Goal: Task Accomplishment & Management: Manage account settings

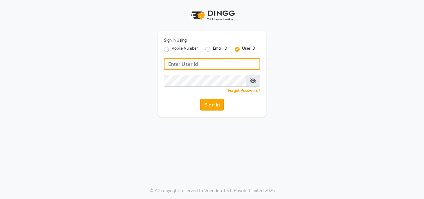
type input "[PERSON_NAME]@123"
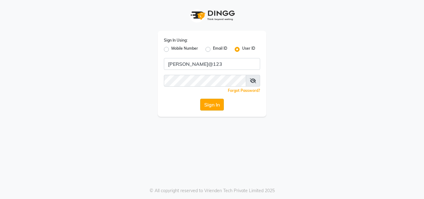
click at [208, 100] on button "Sign In" at bounding box center [212, 105] width 24 height 12
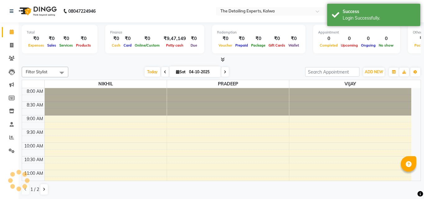
select select "en"
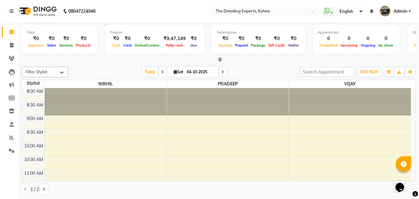
click at [159, 72] on span at bounding box center [162, 72] width 7 height 10
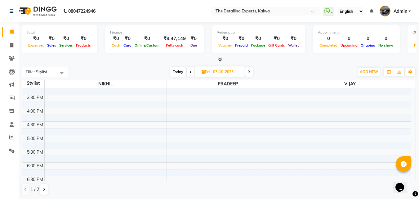
scroll to position [262, 0]
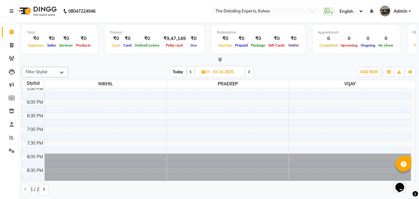
click at [191, 74] on span at bounding box center [190, 72] width 7 height 10
type input "02-10-2025"
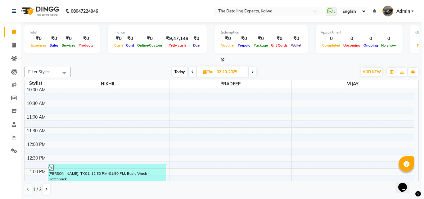
scroll to position [0, 0]
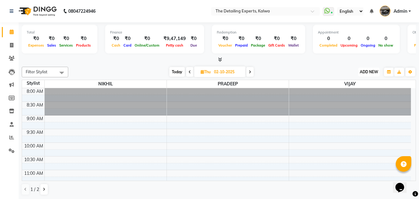
click at [367, 69] on span "ADD NEW" at bounding box center [369, 71] width 18 height 5
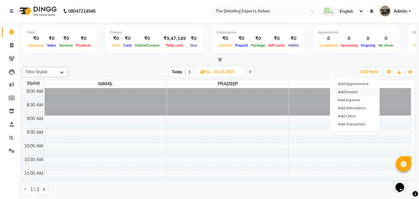
click at [355, 91] on link "Add Invoice" at bounding box center [354, 92] width 49 height 8
select select "service"
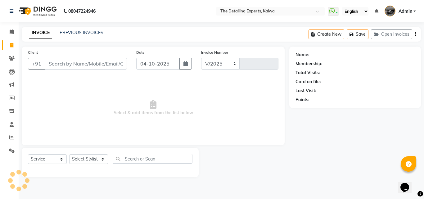
select select "7451"
type input "0365"
click at [52, 64] on input "Client" at bounding box center [86, 64] width 82 height 12
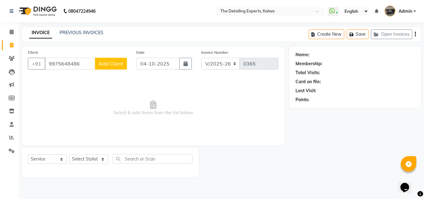
type input "9975648486"
click at [118, 63] on span "Add Client" at bounding box center [111, 63] width 24 height 6
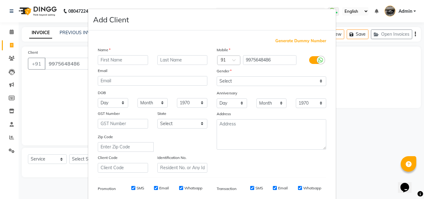
click at [119, 61] on input "text" at bounding box center [123, 60] width 50 height 10
type input "s"
type input "[PERSON_NAME]"
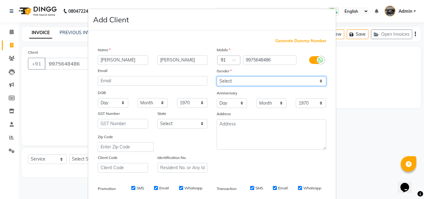
click at [251, 78] on select "Select [DEMOGRAPHIC_DATA] [DEMOGRAPHIC_DATA] Other Prefer Not To Say" at bounding box center [270, 81] width 109 height 10
select select "[DEMOGRAPHIC_DATA]"
click at [216, 76] on select "Select [DEMOGRAPHIC_DATA] [DEMOGRAPHIC_DATA] Other Prefer Not To Say" at bounding box center [270, 81] width 109 height 10
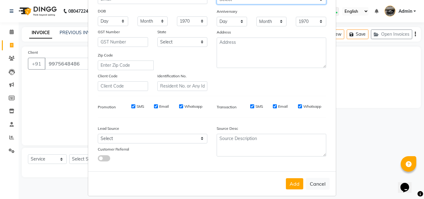
scroll to position [87, 0]
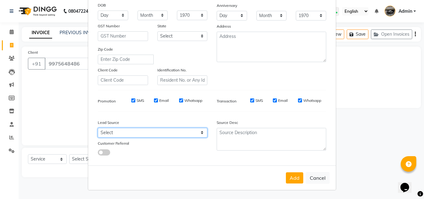
click at [171, 128] on select "Select Walk-in Referral Internet Friend Word of Mouth Advertisement Facebook Ju…" at bounding box center [152, 133] width 109 height 10
select select "50775"
click at [98, 128] on select "Select Walk-in Referral Internet Friend Word of Mouth Advertisement Facebook Ju…" at bounding box center [152, 133] width 109 height 10
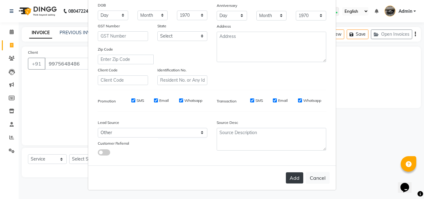
click at [290, 180] on button "Add" at bounding box center [294, 177] width 17 height 11
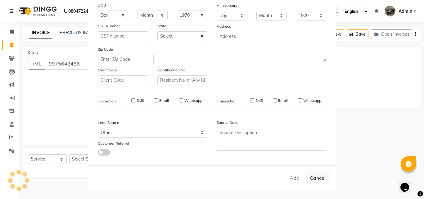
select select
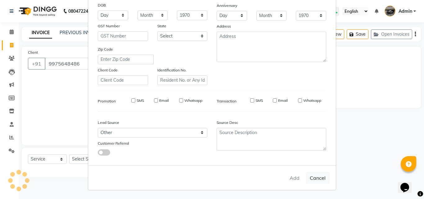
select select
checkbox input "false"
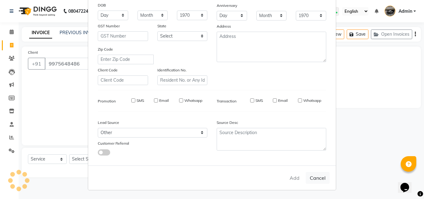
checkbox input "false"
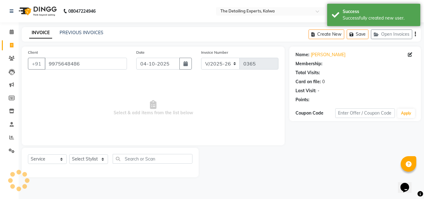
select select "1: Object"
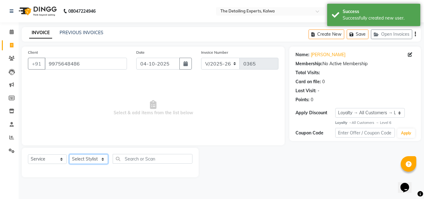
click at [93, 161] on select "Select Stylist NIKHIL [PERSON_NAME] [PERSON_NAME]" at bounding box center [88, 159] width 39 height 10
click at [187, 62] on icon "button" at bounding box center [185, 63] width 4 height 5
select select "10"
select select "2025"
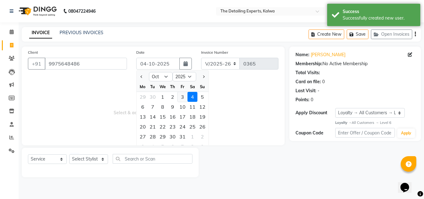
click at [180, 98] on div "3" at bounding box center [182, 97] width 10 height 10
type input "03-10-2025"
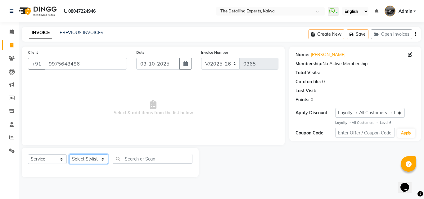
click at [97, 160] on select "Select Stylist NIKHIL [PERSON_NAME] [PERSON_NAME]" at bounding box center [88, 159] width 39 height 10
select select "65224"
click at [69, 154] on select "Select Stylist NIKHIL [PERSON_NAME] [PERSON_NAME]" at bounding box center [88, 159] width 39 height 10
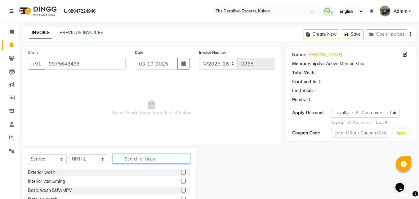
click at [121, 157] on input "text" at bounding box center [152, 159] width 78 height 10
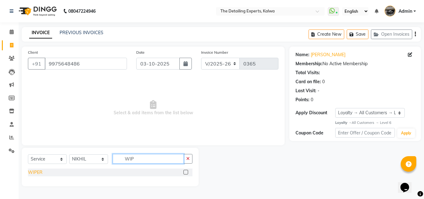
type input "WIP"
click at [33, 171] on div "WIPER" at bounding box center [35, 172] width 15 height 7
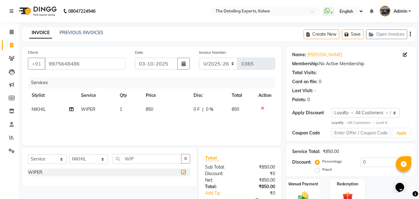
checkbox input "false"
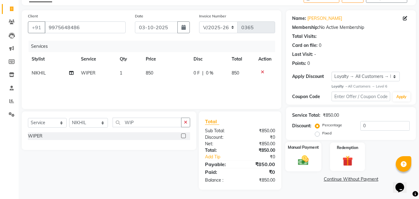
click at [319, 163] on div "Manual Payment" at bounding box center [303, 156] width 36 height 29
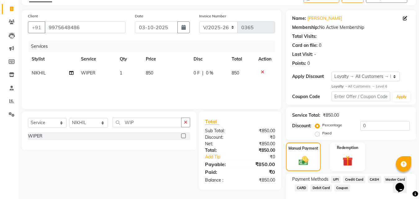
click at [337, 180] on span "UPI" at bounding box center [336, 179] width 10 height 7
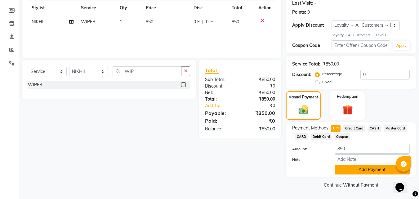
click at [356, 170] on button "Add Payment" at bounding box center [372, 170] width 75 height 10
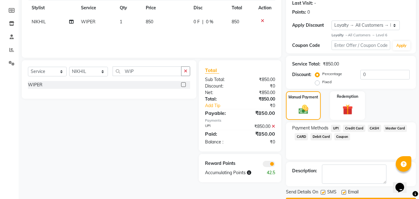
scroll to position [105, 0]
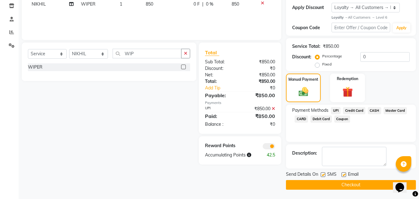
click at [265, 146] on span at bounding box center [269, 146] width 12 height 6
click at [275, 147] on input "checkbox" at bounding box center [275, 147] width 0 height 0
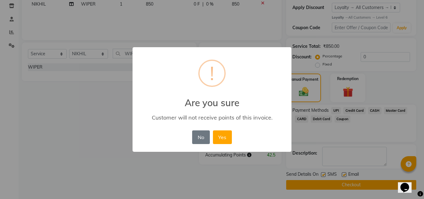
click at [225, 141] on button "Yes" at bounding box center [222, 137] width 19 height 14
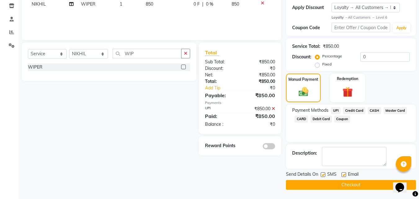
click at [305, 183] on button "Checkout" at bounding box center [351, 185] width 130 height 10
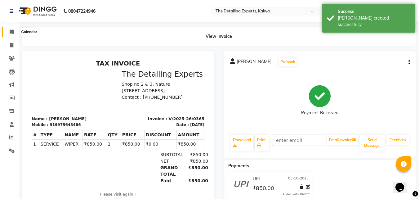
click at [11, 32] on icon at bounding box center [12, 31] width 4 height 5
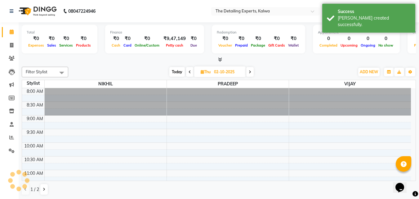
scroll to position [82, 0]
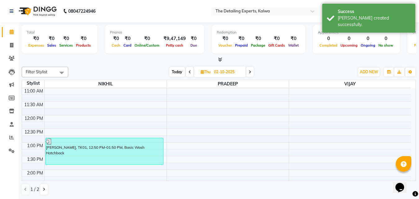
click at [250, 70] on icon at bounding box center [250, 72] width 2 height 4
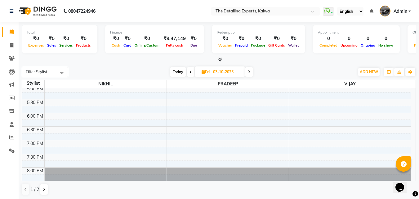
scroll to position [262, 0]
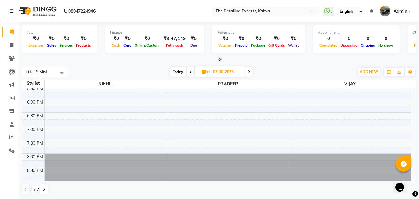
click at [401, 13] on span "Admin" at bounding box center [400, 11] width 14 height 7
click at [309, 3] on nav "08047224946 Select Location × The Detailing Experts, Kalwa WhatsApp Status ✕ St…" at bounding box center [209, 11] width 419 height 22
click at [249, 72] on icon at bounding box center [249, 72] width 2 height 4
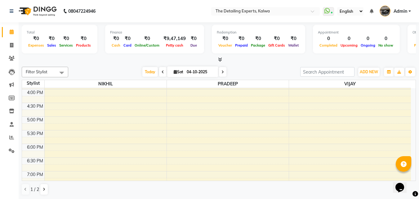
scroll to position [262, 0]
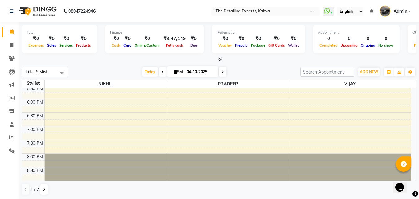
click at [159, 73] on span at bounding box center [162, 72] width 7 height 10
type input "03-10-2025"
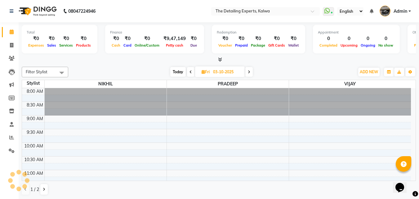
scroll to position [82, 0]
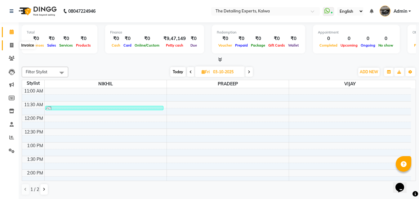
click at [12, 46] on icon at bounding box center [11, 45] width 3 height 5
select select "service"
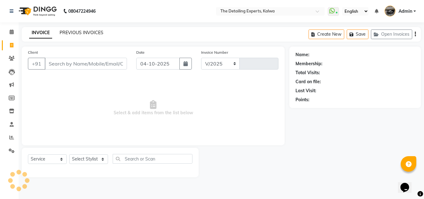
select select "7451"
type input "0366"
click at [86, 32] on link "PREVIOUS INVOICES" at bounding box center [82, 33] width 44 height 6
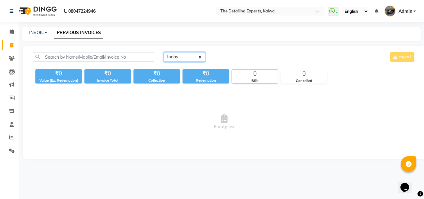
click at [180, 61] on select "[DATE] [DATE] Custom Range" at bounding box center [184, 57] width 42 height 10
click at [163, 52] on select "[DATE] [DATE] Custom Range" at bounding box center [184, 57] width 42 height 10
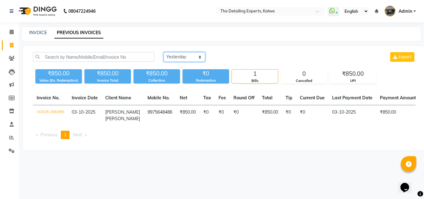
click at [189, 55] on select "[DATE] [DATE] Custom Range" at bounding box center [184, 57] width 42 height 10
select select "range"
click at [163, 52] on select "[DATE] [DATE] Custom Range" at bounding box center [184, 57] width 42 height 10
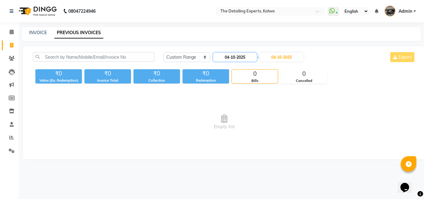
click at [248, 58] on input "04-10-2025" at bounding box center [234, 57] width 43 height 9
select select "10"
select select "2025"
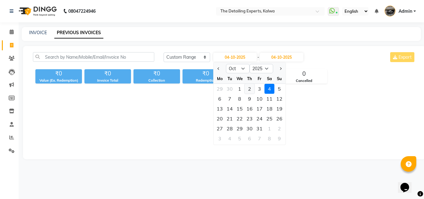
click at [249, 88] on div "2" at bounding box center [249, 89] width 10 height 10
type input "02-10-2025"
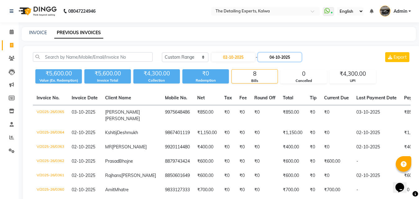
click at [297, 59] on input "04-10-2025" at bounding box center [279, 57] width 43 height 9
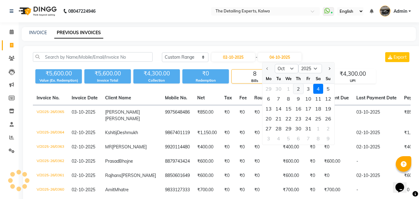
click at [300, 88] on div "2" at bounding box center [298, 89] width 10 height 10
type input "02-10-2025"
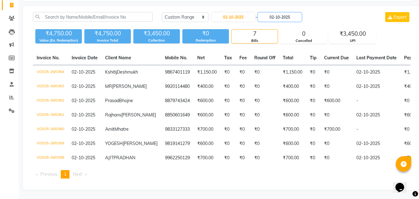
scroll to position [17, 0]
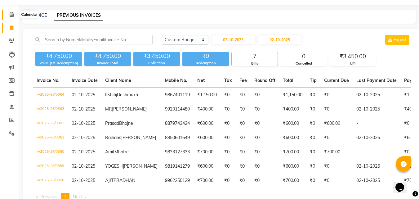
click at [13, 16] on icon at bounding box center [12, 14] width 4 height 5
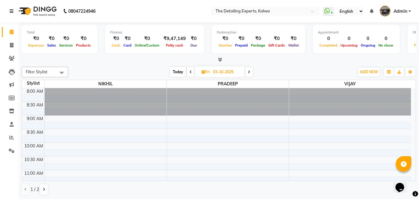
click at [10, 11] on icon at bounding box center [12, 11] width 4 height 4
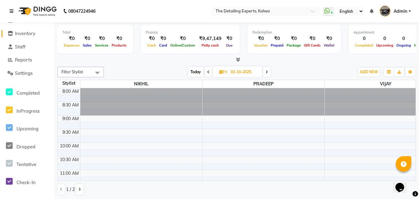
scroll to position [82, 0]
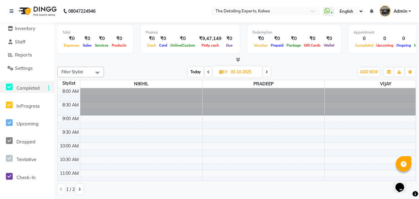
click at [9, 89] on icon at bounding box center [9, 87] width 7 height 8
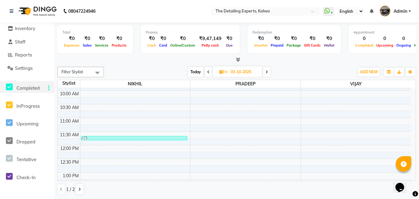
scroll to position [47, 0]
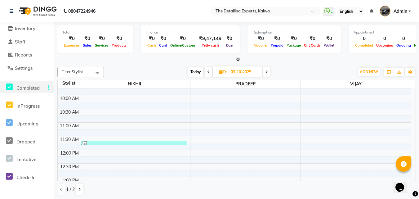
click at [208, 72] on icon at bounding box center [208, 72] width 2 height 4
type input "02-10-2025"
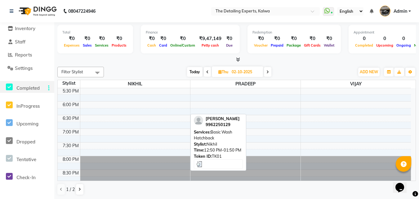
scroll to position [262, 0]
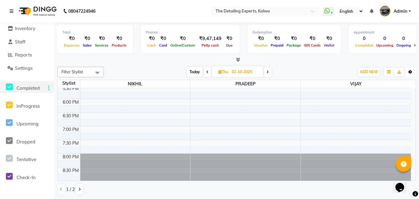
click at [412, 70] on icon "button" at bounding box center [410, 72] width 4 height 4
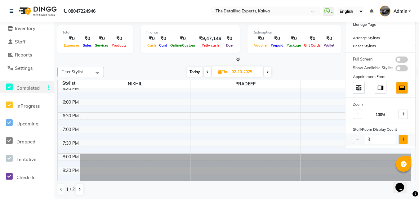
click at [402, 136] on button at bounding box center [402, 139] width 9 height 9
type input "4"
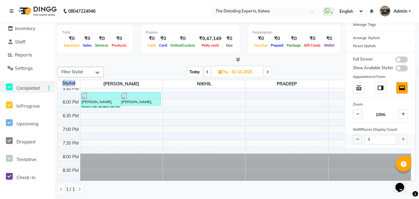
click at [402, 136] on div "4" at bounding box center [380, 139] width 70 height 12
click at [299, 64] on div "Filter Stylist Select All NIKHIL [PERSON_NAME] [PERSON_NAME] [DATE] [DATE] Togg…" at bounding box center [236, 130] width 358 height 133
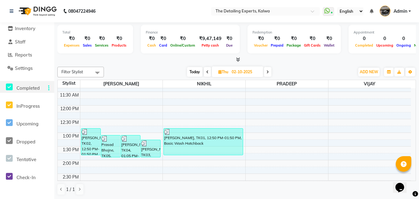
scroll to position [96, 0]
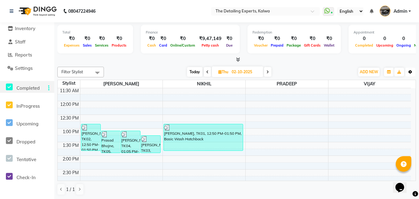
click at [411, 72] on icon "button" at bounding box center [410, 72] width 4 height 4
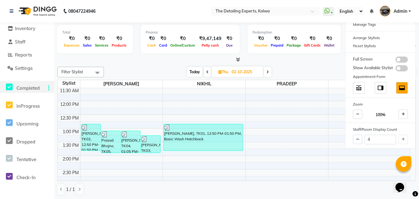
click at [156, 67] on div "Today Thu 02-10-2025" at bounding box center [229, 71] width 244 height 9
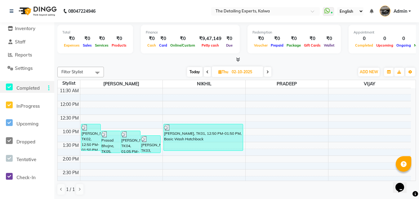
click at [416, 194] on icon at bounding box center [415, 194] width 6 height 6
click at [9, 87] on icon at bounding box center [9, 87] width 7 height 8
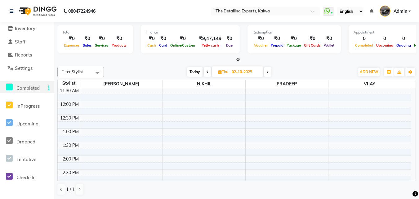
click at [7, 88] on icon at bounding box center [9, 87] width 7 height 8
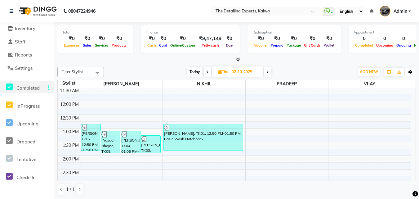
click at [409, 73] on icon "button" at bounding box center [410, 72] width 4 height 4
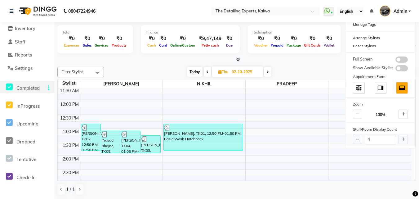
click at [401, 140] on div "4" at bounding box center [380, 139] width 70 height 12
click at [269, 69] on span at bounding box center [267, 72] width 7 height 10
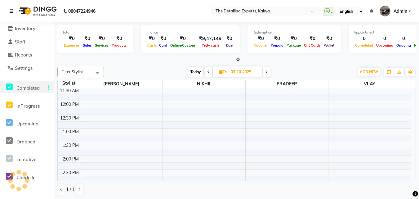
scroll to position [82, 0]
click at [210, 73] on span at bounding box center [208, 72] width 7 height 10
type input "02-10-2025"
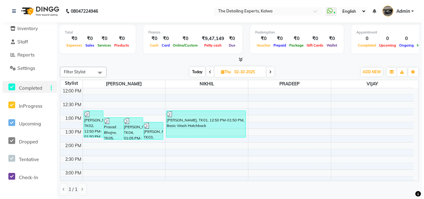
scroll to position [124, 0]
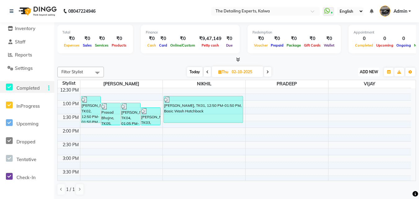
click at [373, 74] on span "ADD NEW" at bounding box center [369, 71] width 18 height 5
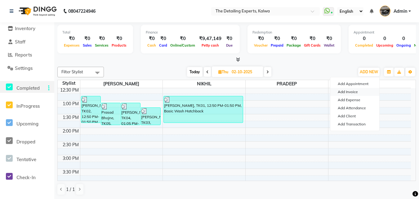
click at [357, 89] on link "Add Invoice" at bounding box center [354, 92] width 49 height 8
select select "service"
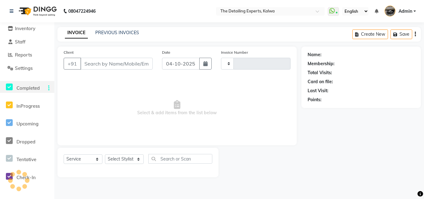
click at [203, 66] on button "button" at bounding box center [205, 64] width 12 height 12
type input "0366"
select select "7451"
select select "10"
select select "2025"
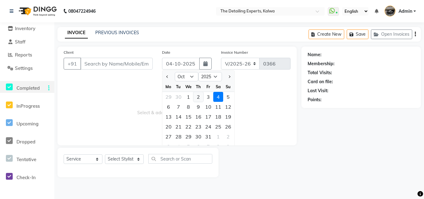
click at [198, 97] on div "2" at bounding box center [198, 97] width 10 height 10
type input "02-10-2025"
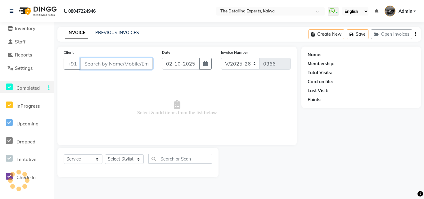
click at [112, 65] on input "Client" at bounding box center [116, 64] width 72 height 12
type input "7208761735"
click at [135, 61] on span "Add Client" at bounding box center [136, 63] width 24 height 6
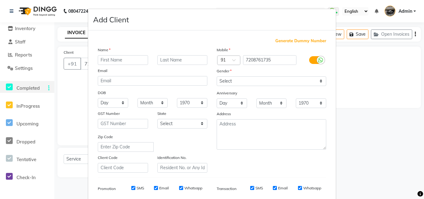
click at [129, 56] on input "text" at bounding box center [123, 60] width 50 height 10
type input "MR"
type input "[PERSON_NAME]"
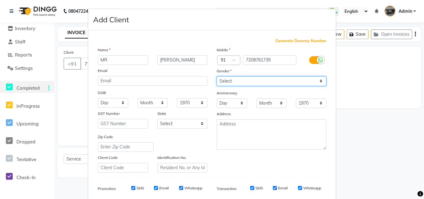
drag, startPoint x: 253, startPoint y: 80, endPoint x: 253, endPoint y: 83, distance: 3.4
click at [253, 80] on select "Select [DEMOGRAPHIC_DATA] [DEMOGRAPHIC_DATA] Other Prefer Not To Say" at bounding box center [270, 81] width 109 height 10
select select "[DEMOGRAPHIC_DATA]"
click at [216, 76] on select "Select [DEMOGRAPHIC_DATA] [DEMOGRAPHIC_DATA] Other Prefer Not To Say" at bounding box center [270, 81] width 109 height 10
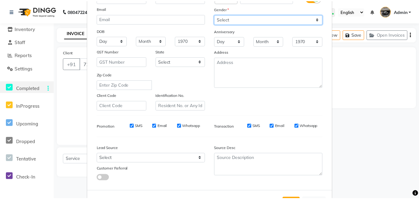
scroll to position [87, 0]
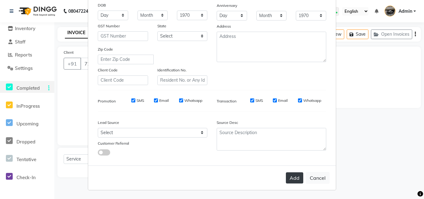
click at [295, 180] on button "Add" at bounding box center [294, 177] width 17 height 11
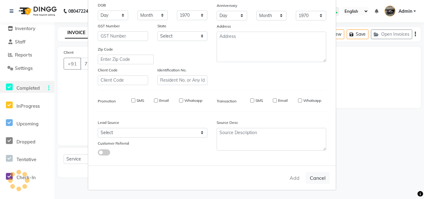
select select
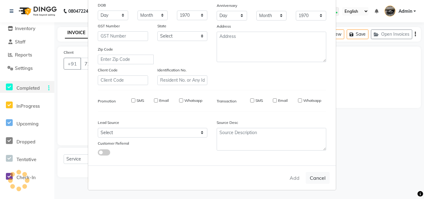
select select
checkbox input "false"
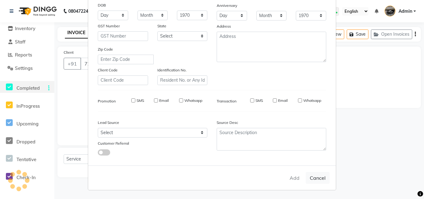
checkbox input "false"
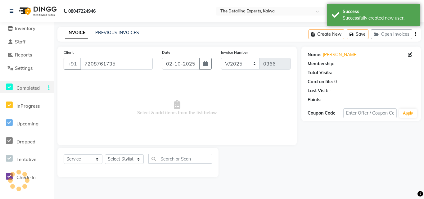
select select "1: Object"
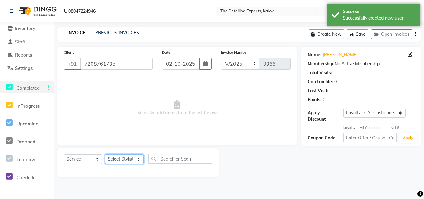
click at [133, 159] on select "Select Stylist NIKHIL [PERSON_NAME] [PERSON_NAME]" at bounding box center [124, 159] width 39 height 10
select select "65224"
click at [105, 154] on select "Select Stylist NIKHIL [PERSON_NAME] [PERSON_NAME]" at bounding box center [124, 159] width 39 height 10
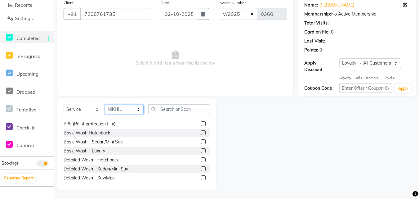
scroll to position [62, 0]
click at [89, 140] on div "Basic Wash - Sedan/Mini Suv" at bounding box center [93, 141] width 59 height 7
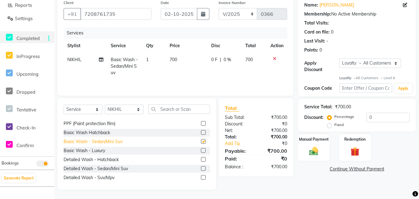
checkbox input "false"
click at [323, 148] on div "Manual Payment" at bounding box center [313, 148] width 33 height 28
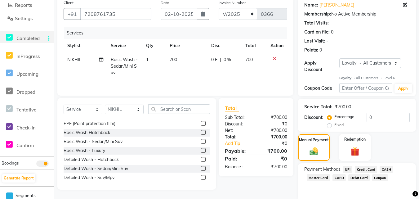
click at [349, 169] on span "UPI" at bounding box center [348, 169] width 10 height 7
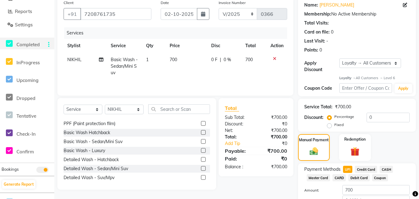
scroll to position [76, 0]
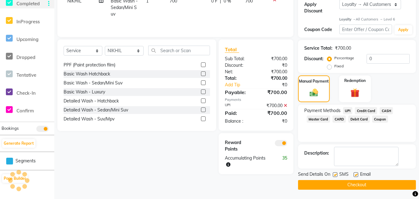
scroll to position [59, 0]
click at [276, 144] on span at bounding box center [281, 143] width 12 height 6
click at [287, 144] on input "checkbox" at bounding box center [287, 144] width 0 height 0
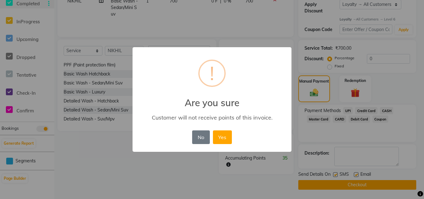
drag, startPoint x: 214, startPoint y: 140, endPoint x: 219, endPoint y: 142, distance: 4.6
click at [214, 140] on button "Yes" at bounding box center [222, 137] width 19 height 14
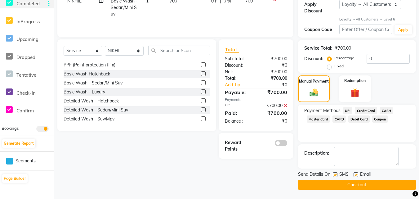
click at [321, 183] on button "Checkout" at bounding box center [357, 185] width 118 height 10
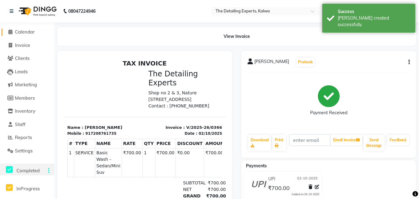
click at [35, 32] on span "Calendar" at bounding box center [25, 32] width 20 height 6
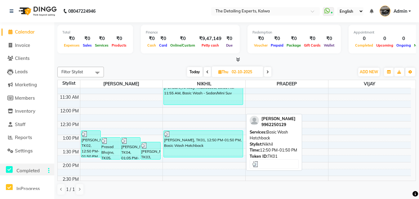
scroll to position [93, 0]
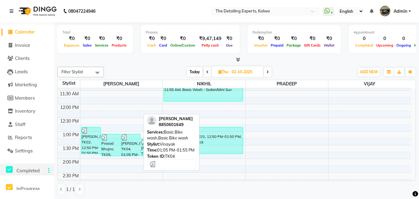
click at [134, 147] on div "[PERSON_NAME], TK04, 01:05 PM-01:55 PM, Basic Bike wash,Basic Bike wash" at bounding box center [130, 145] width 19 height 22
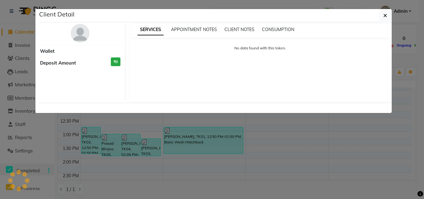
select select "3"
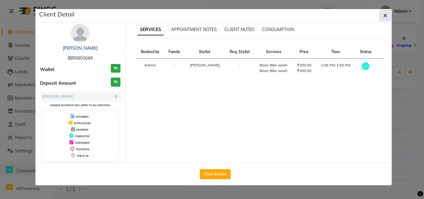
click at [389, 14] on button "button" at bounding box center [385, 16] width 12 height 12
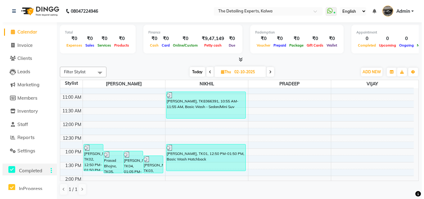
scroll to position [45, 0]
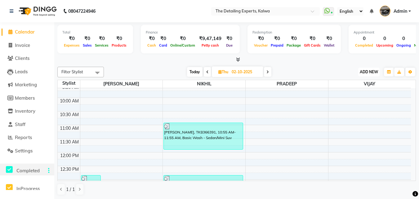
click at [362, 75] on button "ADD NEW Toggle Dropdown" at bounding box center [368, 72] width 21 height 9
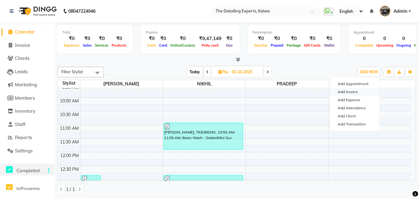
click at [352, 92] on link "Add Invoice" at bounding box center [354, 92] width 49 height 8
select select "service"
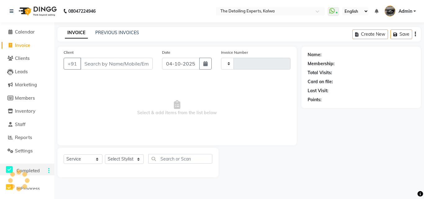
type input "0367"
select select "7451"
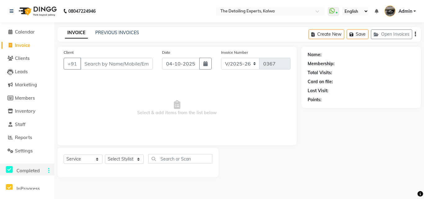
click at [123, 67] on input "Client" at bounding box center [116, 64] width 72 height 12
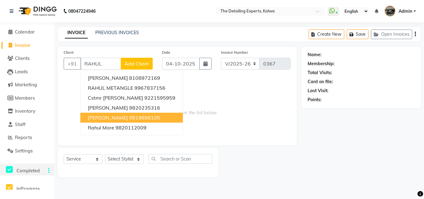
click at [118, 118] on span "[PERSON_NAME]" at bounding box center [108, 117] width 40 height 6
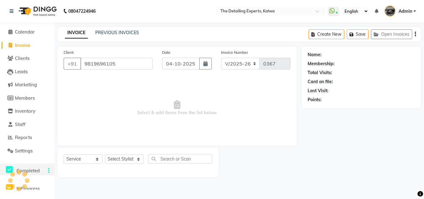
type input "9819696105"
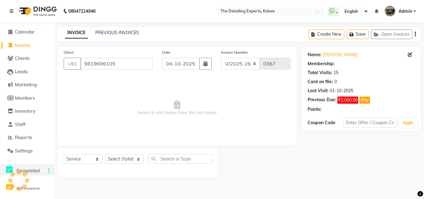
select select "1: Object"
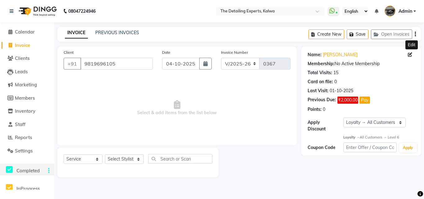
click at [409, 54] on icon at bounding box center [409, 54] width 4 height 4
select select "[DEMOGRAPHIC_DATA]"
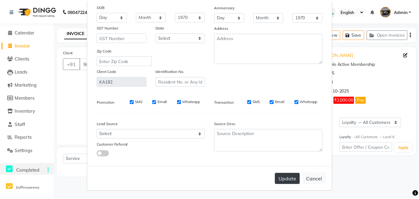
scroll to position [76, 0]
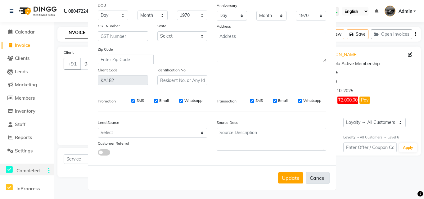
click at [312, 179] on button "Cancel" at bounding box center [317, 178] width 24 height 12
select select
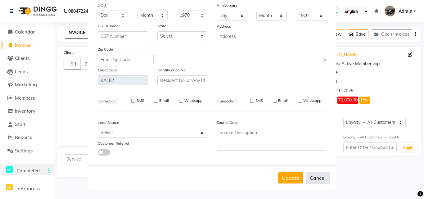
select select
checkbox input "false"
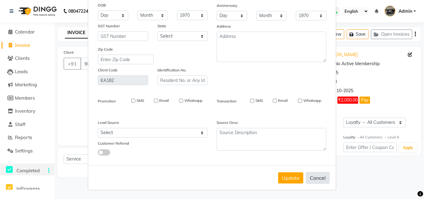
checkbox input "false"
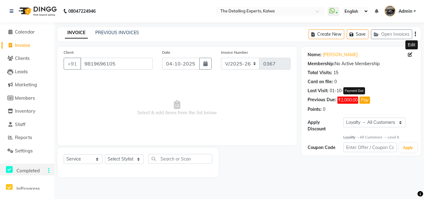
click at [347, 101] on span "₹2,000.00" at bounding box center [347, 99] width 21 height 7
click at [138, 159] on select "Select Stylist NIKHIL [PERSON_NAME] [PERSON_NAME]" at bounding box center [124, 159] width 39 height 10
click at [138, 158] on select "Select Stylist NIKHIL [PERSON_NAME] [PERSON_NAME]" at bounding box center [124, 159] width 39 height 10
click at [25, 31] on span "Calendar" at bounding box center [25, 32] width 20 height 6
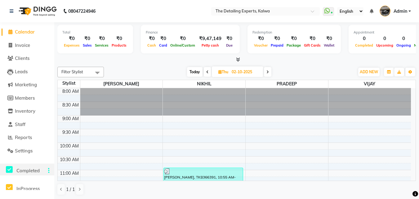
click at [206, 72] on icon at bounding box center [207, 72] width 2 height 4
type input "01-10-2025"
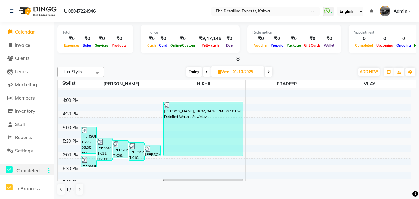
scroll to position [217, 0]
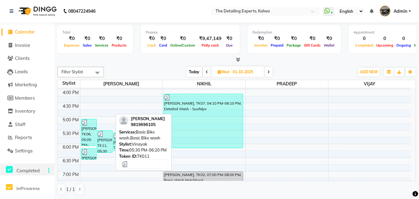
click at [104, 148] on div "[PERSON_NAME], TK11, 05:30 PM-06:20 PM, Basic Bike wash,Basic Bike wash" at bounding box center [104, 142] width 15 height 22
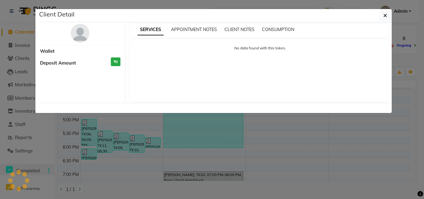
select select "3"
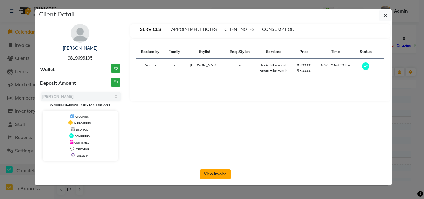
click at [229, 173] on button "View Invoice" at bounding box center [215, 174] width 31 height 10
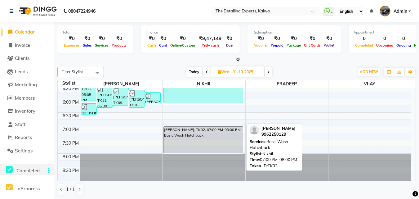
scroll to position [0, 0]
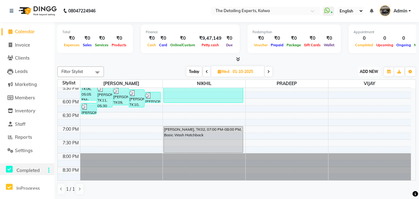
click at [361, 71] on span "ADD NEW" at bounding box center [369, 71] width 18 height 5
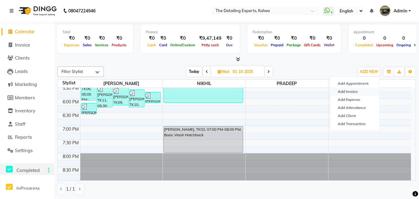
click at [354, 93] on link "Add Invoice" at bounding box center [354, 91] width 49 height 8
select select "7451"
select select "service"
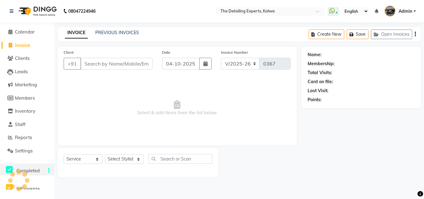
click at [213, 63] on div "Date [DATE]" at bounding box center [186, 61] width 59 height 25
click at [203, 66] on button "button" at bounding box center [205, 64] width 12 height 12
select select "10"
select select "2025"
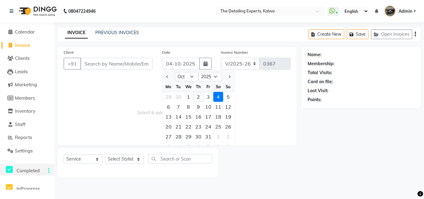
click at [199, 99] on div "2" at bounding box center [198, 97] width 10 height 10
type input "02-10-2025"
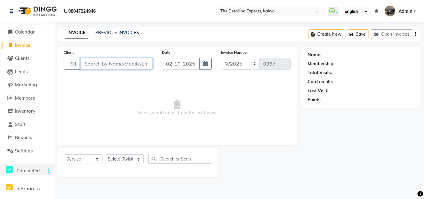
click at [119, 67] on input "Client" at bounding box center [116, 64] width 72 height 12
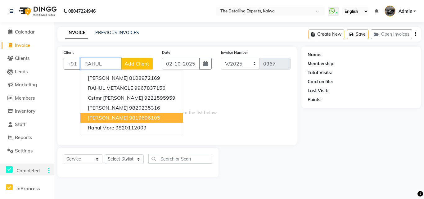
click at [115, 113] on button "[PERSON_NAME] 9819696105" at bounding box center [131, 118] width 102 height 10
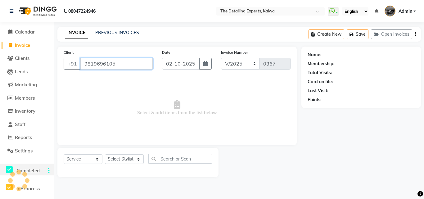
type input "9819696105"
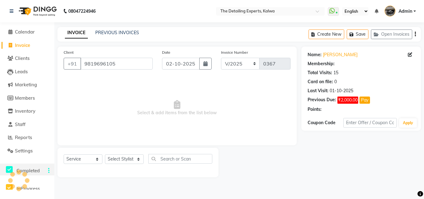
select select "1: Object"
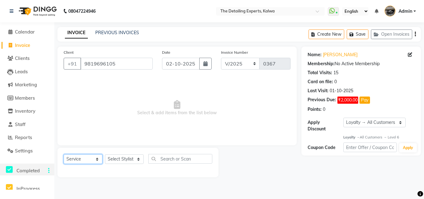
click at [95, 160] on select "Select Service Product Membership Package Voucher Prepaid Gift Card" at bounding box center [83, 159] width 39 height 10
click at [64, 154] on select "Select Service Product Membership Package Voucher Prepaid Gift Card" at bounding box center [83, 159] width 39 height 10
click at [130, 161] on select "Select Stylist NIKHIL [PERSON_NAME] [PERSON_NAME]" at bounding box center [124, 159] width 39 height 10
select select "65222"
click at [105, 154] on select "Select Stylist NIKHIL [PERSON_NAME] [PERSON_NAME]" at bounding box center [124, 159] width 39 height 10
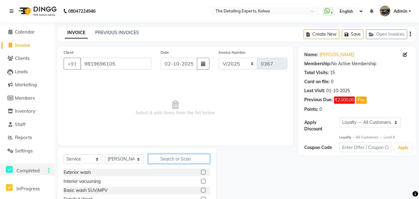
click at [195, 161] on input "text" at bounding box center [179, 159] width 62 height 10
click at [87, 190] on div "Basic wash SUV/MPV" at bounding box center [86, 190] width 44 height 7
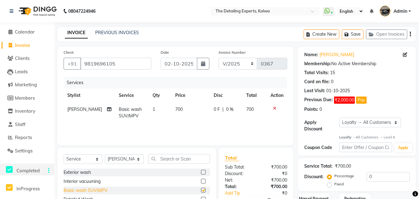
checkbox input "false"
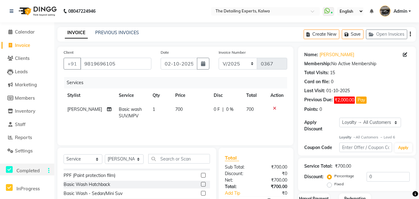
scroll to position [62, 0]
click at [107, 191] on div "Basic Wash - Sedan/Mini Suv" at bounding box center [93, 191] width 59 height 7
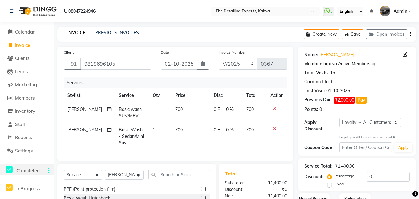
checkbox input "false"
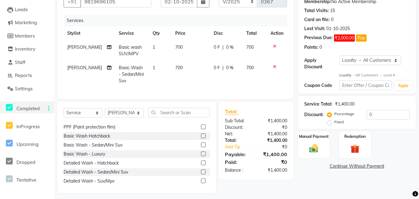
click at [175, 69] on span "700" at bounding box center [178, 68] width 7 height 6
select select "65222"
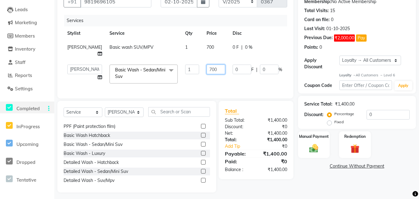
click at [207, 69] on input "700" at bounding box center [216, 69] width 19 height 10
type input "650"
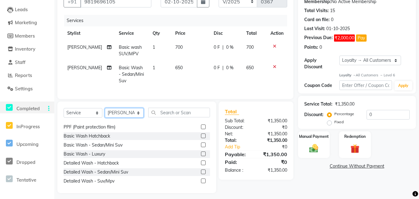
scroll to position [70, 0]
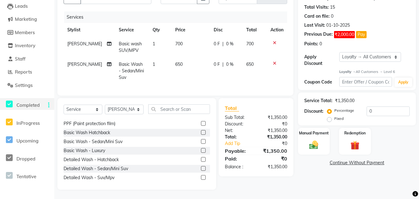
click at [350, 159] on link "Continue Without Payment" at bounding box center [356, 162] width 115 height 7
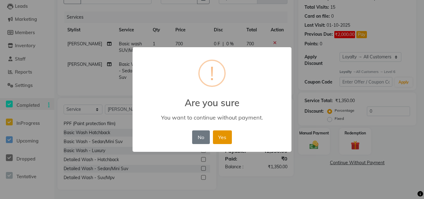
click at [225, 139] on button "Yes" at bounding box center [222, 137] width 19 height 14
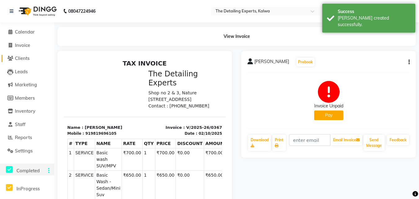
click at [25, 58] on span "Clients" at bounding box center [22, 58] width 15 height 6
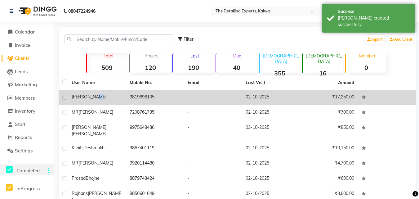
click at [100, 94] on div "[PERSON_NAME]" at bounding box center [97, 97] width 51 height 7
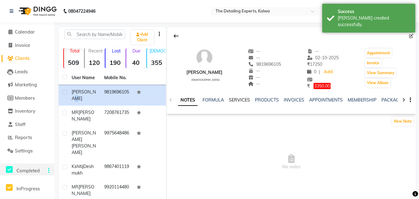
click at [240, 99] on link "SERVICES" at bounding box center [239, 100] width 21 height 6
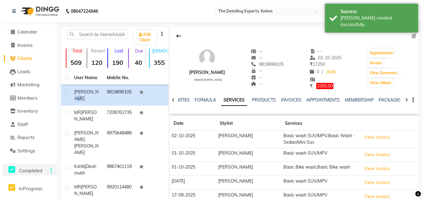
scroll to position [31, 0]
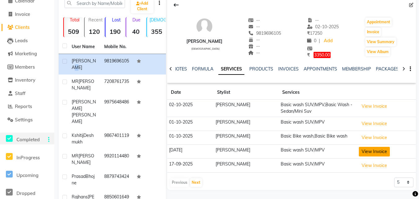
click at [367, 150] on button "View Invoice" at bounding box center [374, 152] width 31 height 10
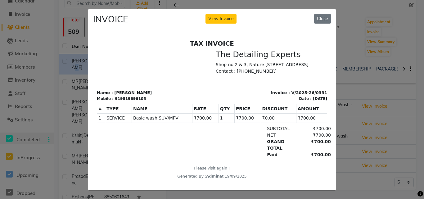
scroll to position [5, 0]
drag, startPoint x: 322, startPoint y: 17, endPoint x: 222, endPoint y: 0, distance: 101.5
click at [322, 17] on button "Close" at bounding box center [322, 19] width 17 height 10
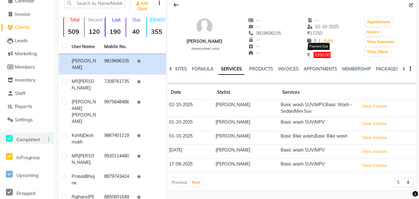
click at [315, 56] on span "3350.00" at bounding box center [321, 55] width 17 height 6
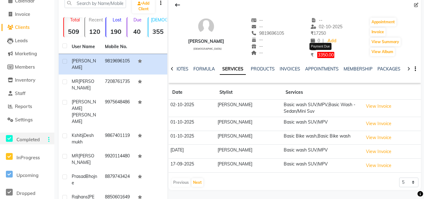
select select "1"
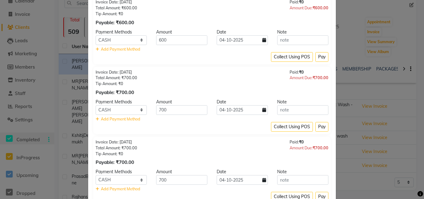
scroll to position [121, 0]
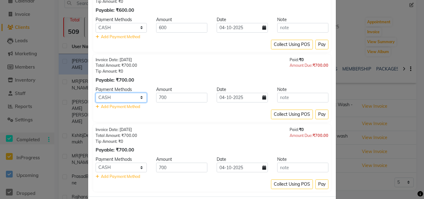
click at [140, 96] on select "UPI Credit Card CASH Master Card CARD Debit Card Coupon" at bounding box center [120, 98] width 51 height 10
select select "8"
click at [95, 93] on select "UPI Credit Card CASH Master Card CARD Debit Card Coupon" at bounding box center [120, 98] width 51 height 10
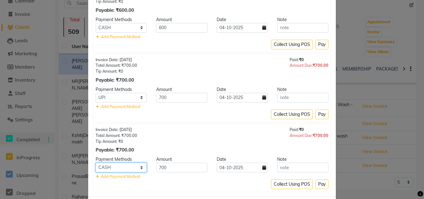
click at [137, 168] on select "UPI Credit Card CASH Master Card CARD Debit Card Coupon" at bounding box center [120, 167] width 51 height 10
select select "8"
click at [95, 162] on select "UPI Credit Card CASH Master Card CARD Debit Card Coupon" at bounding box center [120, 167] width 51 height 10
click at [320, 114] on button "Pay" at bounding box center [321, 114] width 13 height 10
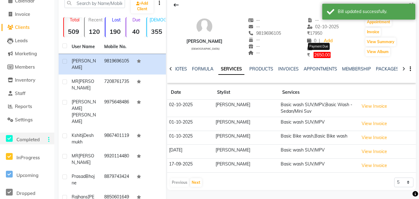
click at [318, 52] on span "2650.00" at bounding box center [321, 55] width 17 height 6
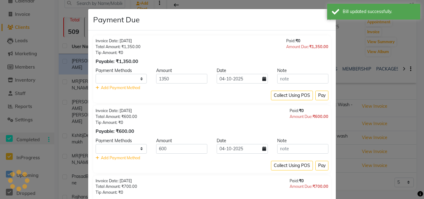
select select "1"
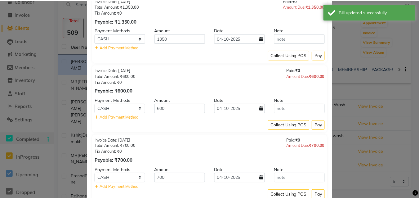
scroll to position [82, 0]
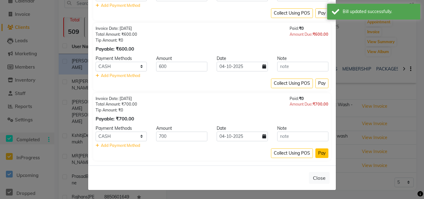
click at [318, 153] on button "Pay" at bounding box center [321, 153] width 13 height 10
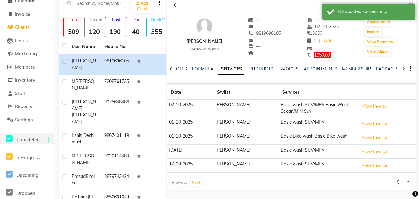
scroll to position [0, 0]
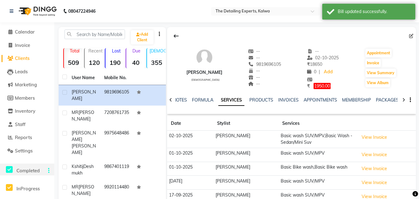
click at [25, 28] on li "Calendar" at bounding box center [27, 31] width 54 height 13
click at [24, 31] on span "Calendar" at bounding box center [25, 32] width 20 height 6
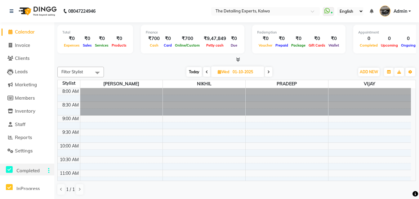
click at [266, 70] on span at bounding box center [268, 72] width 7 height 10
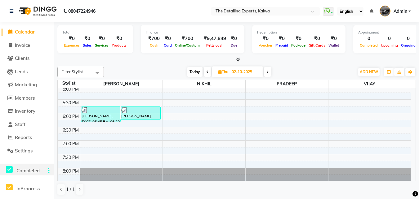
scroll to position [248, 0]
click at [194, 69] on span "Today" at bounding box center [195, 72] width 16 height 10
type input "04-10-2025"
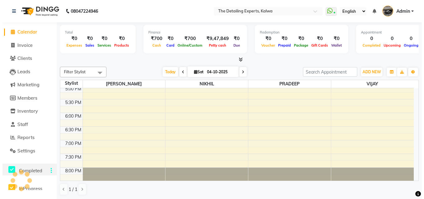
scroll to position [109, 0]
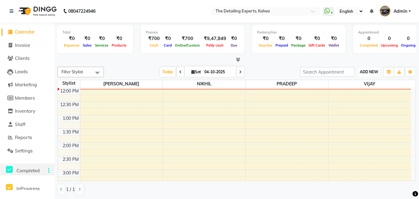
click at [365, 71] on span "ADD NEW" at bounding box center [369, 71] width 18 height 5
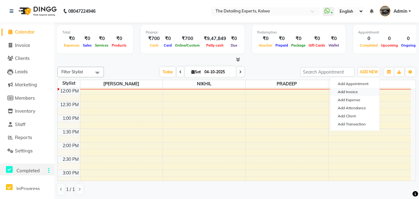
click at [362, 93] on link "Add Invoice" at bounding box center [354, 92] width 49 height 8
select select "service"
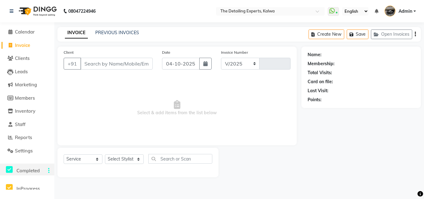
select select "7451"
type input "0368"
click at [103, 65] on input "Client" at bounding box center [116, 64] width 72 height 12
type input "9082867026"
click at [138, 69] on button "Add Client" at bounding box center [137, 64] width 32 height 12
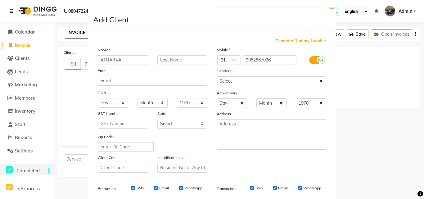
type input "ATHARVA"
type input "[PERSON_NAME]"
click at [220, 78] on select "Select [DEMOGRAPHIC_DATA] [DEMOGRAPHIC_DATA] Other Prefer Not To Say" at bounding box center [270, 81] width 109 height 10
select select "[DEMOGRAPHIC_DATA]"
click at [216, 76] on select "Select [DEMOGRAPHIC_DATA] [DEMOGRAPHIC_DATA] Other Prefer Not To Say" at bounding box center [270, 81] width 109 height 10
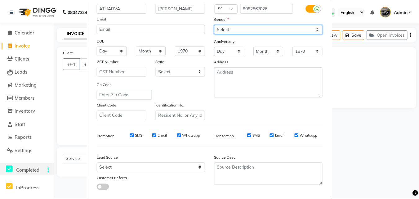
scroll to position [87, 0]
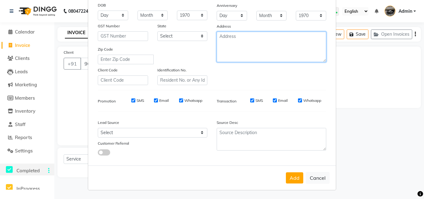
click at [234, 37] on textarea at bounding box center [270, 47] width 109 height 30
type textarea "TRUMPH 400"
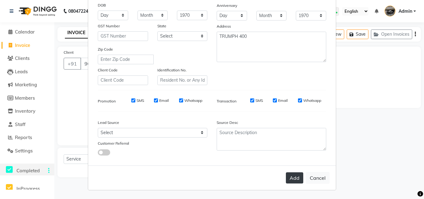
click at [289, 175] on button "Add" at bounding box center [294, 177] width 17 height 11
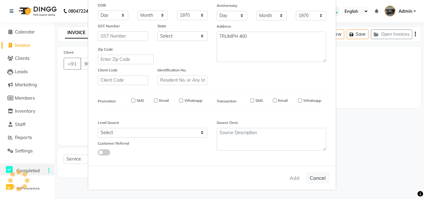
select select
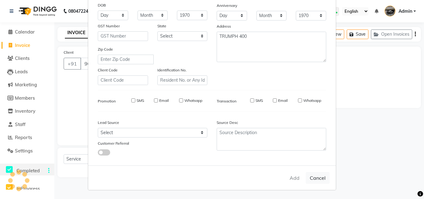
select select
checkbox input "false"
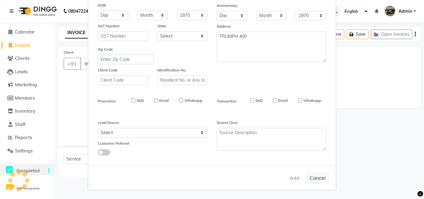
checkbox input "false"
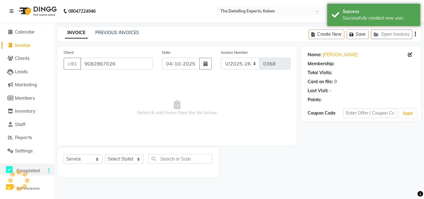
select select "1: Object"
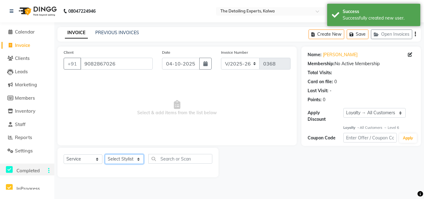
click at [128, 161] on select "Select Stylist NIKHIL [PERSON_NAME] [PERSON_NAME]" at bounding box center [124, 159] width 39 height 10
select select "65224"
click at [105, 154] on select "Select Stylist NIKHIL [PERSON_NAME] [PERSON_NAME]" at bounding box center [124, 159] width 39 height 10
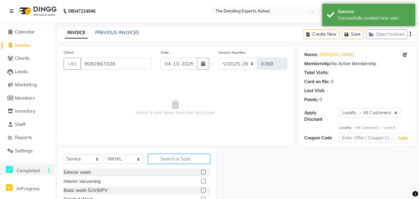
click at [162, 160] on input "text" at bounding box center [179, 159] width 62 height 10
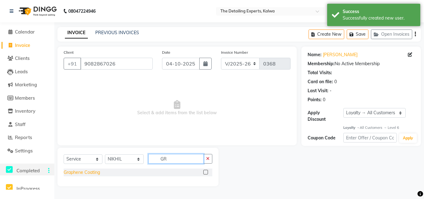
type input "GR"
click at [93, 171] on div "Graphene Coating" at bounding box center [82, 172] width 36 height 7
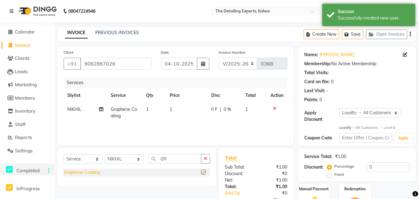
checkbox input "false"
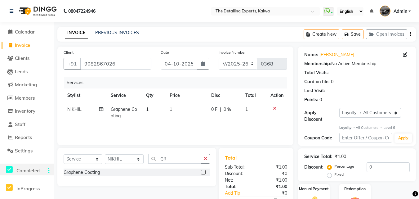
click at [176, 107] on td "1" at bounding box center [187, 112] width 42 height 20
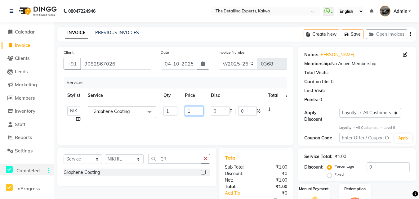
click at [190, 113] on input "1" at bounding box center [194, 111] width 19 height 10
click at [193, 113] on input "1" at bounding box center [194, 111] width 19 height 10
type input "5000"
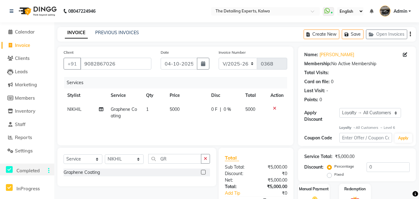
click at [213, 108] on span "0 F" at bounding box center [214, 109] width 6 height 7
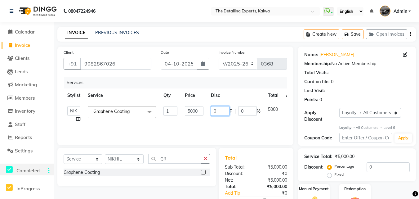
click at [218, 109] on input "0" at bounding box center [220, 111] width 19 height 10
click at [219, 109] on input "0" at bounding box center [220, 111] width 19 height 10
type input "500"
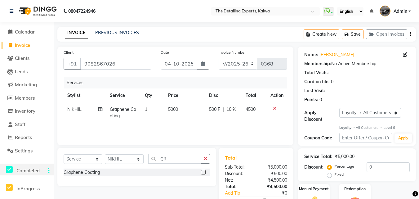
scroll to position [36, 0]
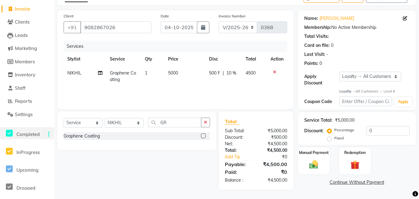
click at [341, 182] on link "Continue Without Payment" at bounding box center [356, 182] width 115 height 7
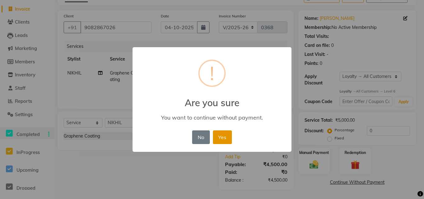
click at [225, 139] on button "Yes" at bounding box center [222, 137] width 19 height 14
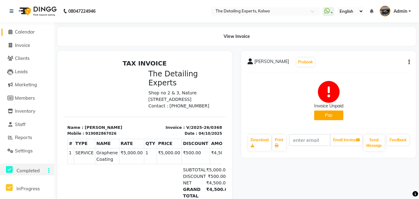
click at [27, 33] on span "Calendar" at bounding box center [25, 32] width 20 height 6
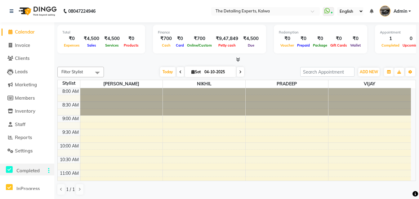
click at [179, 73] on icon at bounding box center [180, 72] width 2 height 4
type input "03-10-2025"
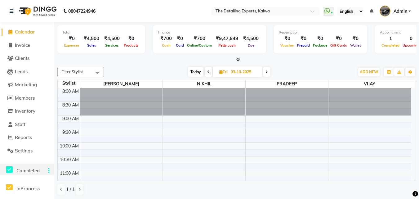
scroll to position [109, 0]
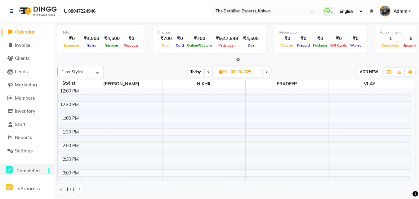
click at [363, 71] on span "ADD NEW" at bounding box center [369, 71] width 18 height 5
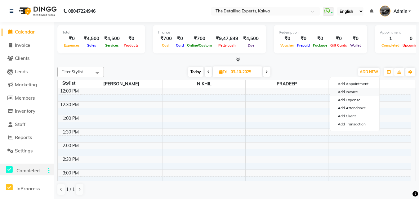
click at [354, 91] on link "Add Invoice" at bounding box center [354, 92] width 49 height 8
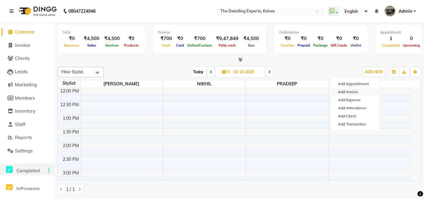
select select "service"
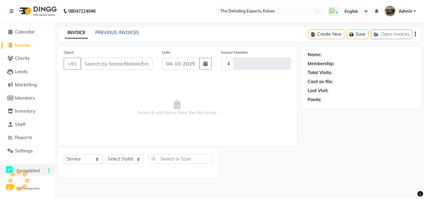
type input "0369"
select select "7451"
click at [111, 64] on input "Client" at bounding box center [116, 64] width 72 height 12
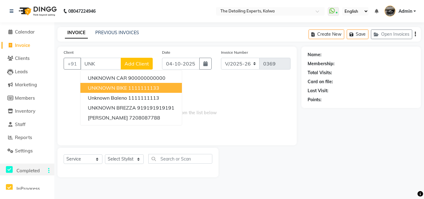
click at [110, 89] on span "UNKNOWN BIKE" at bounding box center [107, 88] width 39 height 6
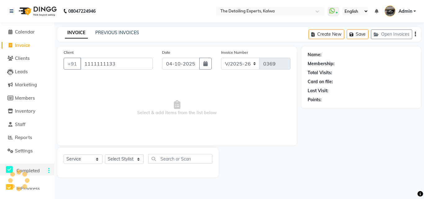
type input "1111111133"
select select "1: Object"
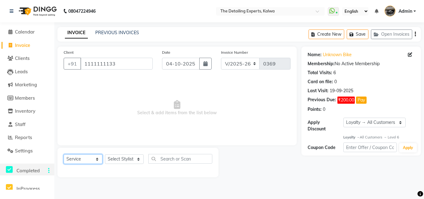
click at [91, 162] on select "Select Service Product Membership Package Voucher Prepaid Gift Card" at bounding box center [83, 159] width 39 height 10
click at [64, 154] on select "Select Service Product Membership Package Voucher Prepaid Gift Card" at bounding box center [83, 159] width 39 height 10
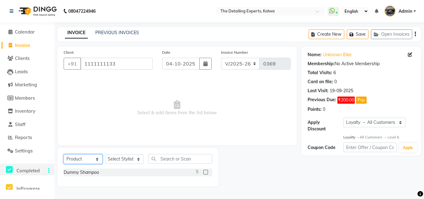
click at [96, 160] on select "Select Service Product Membership Package Voucher Prepaid Gift Card" at bounding box center [83, 159] width 39 height 10
select select "service"
click at [64, 154] on select "Select Service Product Membership Package Voucher Prepaid Gift Card" at bounding box center [83, 159] width 39 height 10
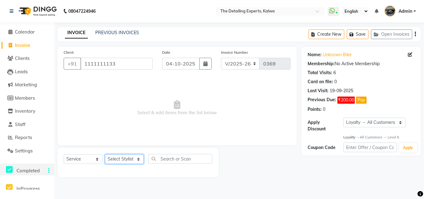
click at [135, 162] on select "Select Stylist NIKHIL [PERSON_NAME] [PERSON_NAME]" at bounding box center [124, 159] width 39 height 10
select select "65222"
click at [105, 154] on select "Select Stylist NIKHIL [PERSON_NAME] [PERSON_NAME]" at bounding box center [124, 159] width 39 height 10
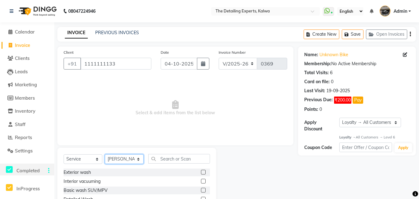
scroll to position [50, 0]
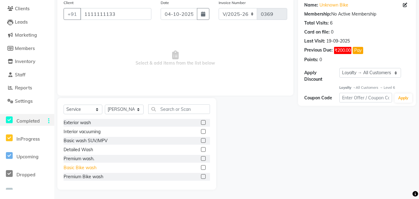
click at [84, 168] on div "Basic Bike wash" at bounding box center [80, 167] width 33 height 7
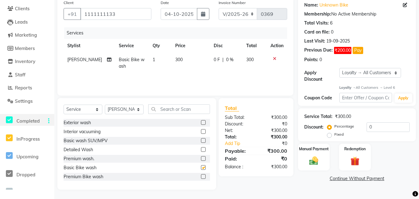
checkbox input "false"
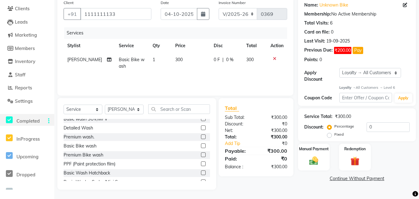
scroll to position [62, 0]
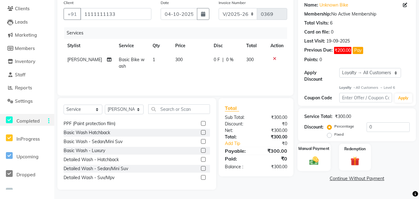
click at [325, 160] on div "Manual Payment" at bounding box center [313, 157] width 33 height 28
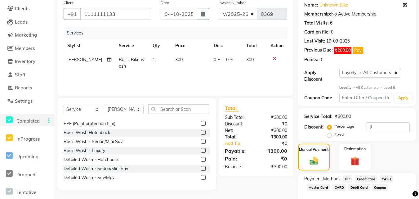
click at [349, 182] on span "UPI" at bounding box center [348, 178] width 10 height 7
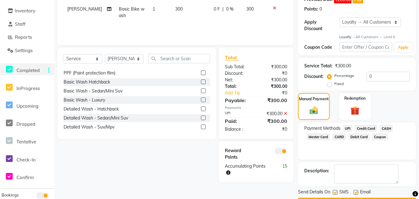
scroll to position [118, 0]
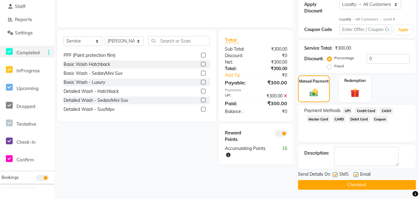
click at [279, 135] on span at bounding box center [281, 133] width 12 height 6
click at [287, 134] on input "checkbox" at bounding box center [287, 134] width 0 height 0
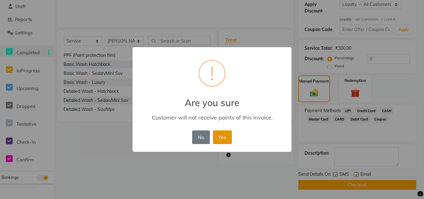
click at [226, 136] on button "Yes" at bounding box center [222, 137] width 19 height 14
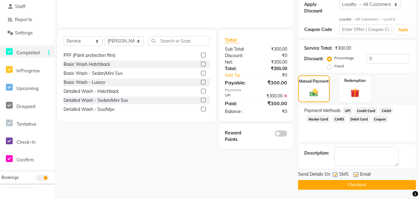
click at [359, 184] on button "Checkout" at bounding box center [357, 185] width 118 height 10
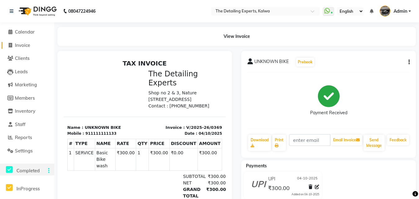
click at [19, 45] on span "Invoice" at bounding box center [22, 45] width 15 height 6
select select "7451"
select select "service"
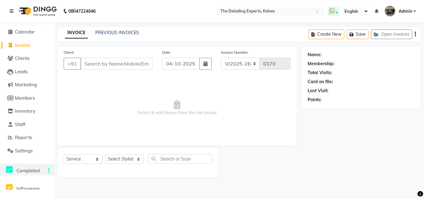
click at [132, 65] on input "Client" at bounding box center [116, 64] width 72 height 12
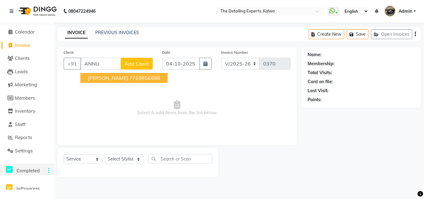
click at [132, 78] on ngb-highlight "7710856698" at bounding box center [144, 78] width 31 height 6
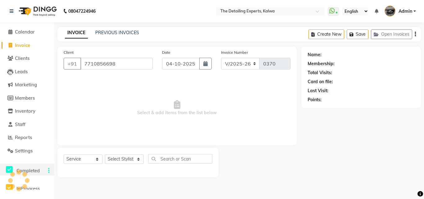
type input "7710856698"
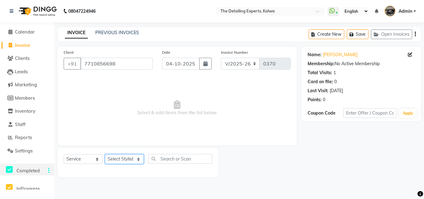
click at [130, 158] on select "Select Stylist NIKHIL [PERSON_NAME] [PERSON_NAME]" at bounding box center [124, 159] width 39 height 10
select select "65224"
click at [105, 154] on select "Select Stylist NIKHIL [PERSON_NAME] [PERSON_NAME]" at bounding box center [124, 159] width 39 height 10
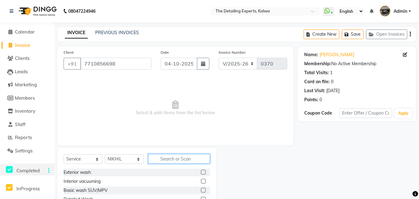
scroll to position [50, 0]
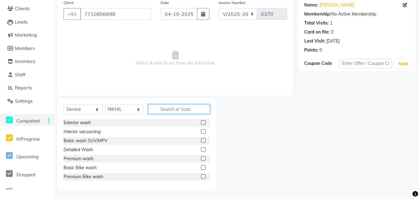
click at [182, 111] on input "text" at bounding box center [179, 109] width 62 height 10
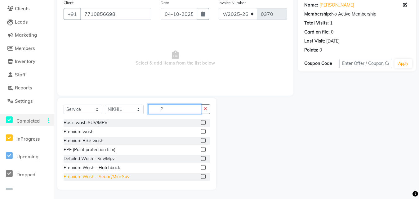
type input "P"
click at [105, 177] on div "Premium Wash - Sedan/Mini Suv" at bounding box center [97, 176] width 66 height 7
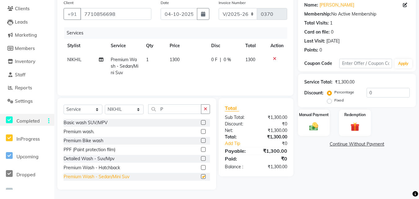
checkbox input "false"
click at [173, 59] on span "1300" at bounding box center [175, 60] width 10 height 6
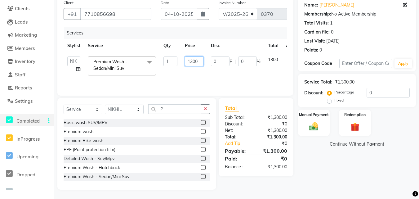
click at [191, 62] on input "1300" at bounding box center [194, 61] width 19 height 10
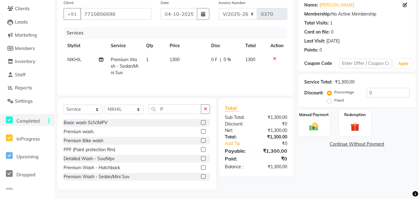
click at [174, 59] on span "1300" at bounding box center [175, 60] width 10 height 6
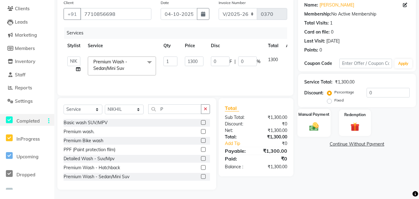
click at [314, 127] on img at bounding box center [313, 126] width 15 height 11
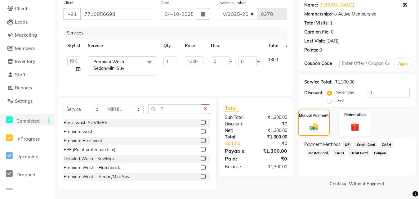
click at [350, 144] on span "UPI" at bounding box center [348, 144] width 10 height 7
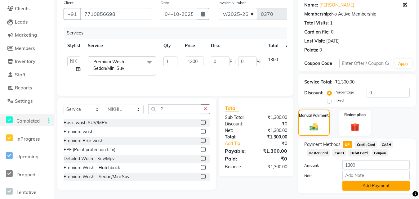
click at [362, 181] on button "Add Payment" at bounding box center [375, 186] width 67 height 10
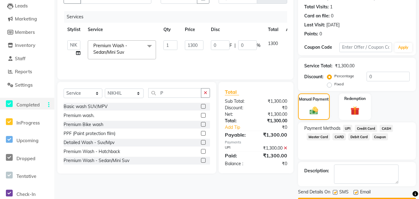
scroll to position [83, 0]
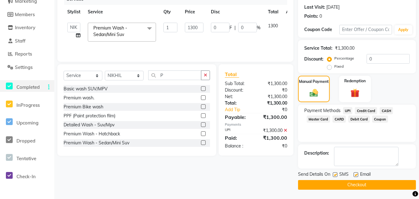
click at [351, 182] on button "Checkout" at bounding box center [357, 185] width 118 height 10
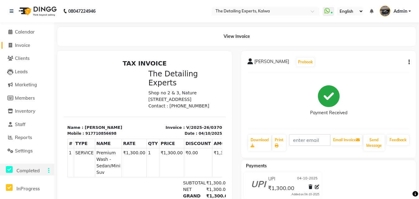
click at [25, 45] on span "Invoice" at bounding box center [22, 45] width 15 height 6
select select "service"
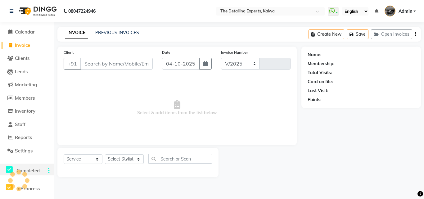
select select "7451"
type input "0371"
click at [100, 63] on input "Client" at bounding box center [116, 64] width 72 height 12
type input "un"
click at [207, 65] on icon "button" at bounding box center [205, 63] width 4 height 5
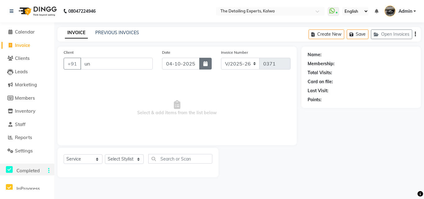
select select "10"
select select "2025"
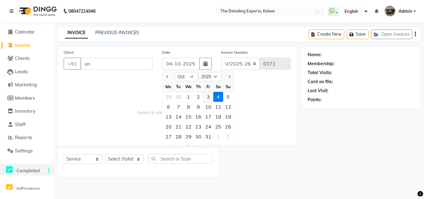
click at [207, 97] on div "3" at bounding box center [208, 97] width 10 height 10
type input "03-10-2025"
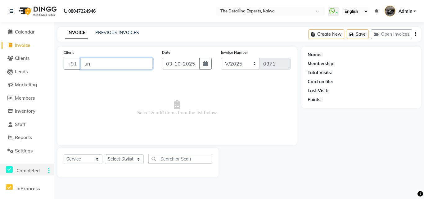
click at [95, 65] on input "un" at bounding box center [116, 64] width 72 height 12
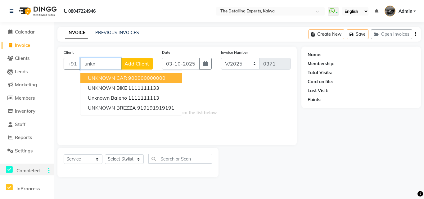
click at [93, 81] on button "UNKNOWN CAR 900000000000" at bounding box center [130, 78] width 101 height 10
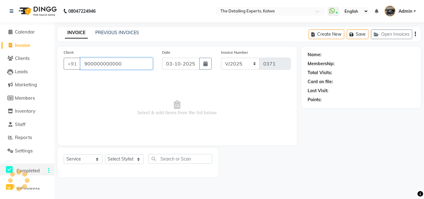
type input "900000000000"
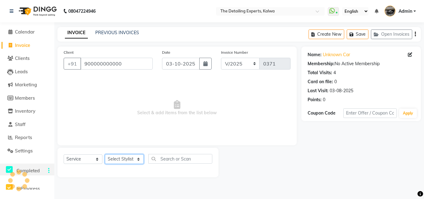
click at [118, 161] on select "Select Stylist NIKHIL [PERSON_NAME] [PERSON_NAME]" at bounding box center [124, 159] width 39 height 10
select select "65222"
click at [105, 154] on select "Select Stylist NIKHIL [PERSON_NAME] [PERSON_NAME]" at bounding box center [124, 159] width 39 height 10
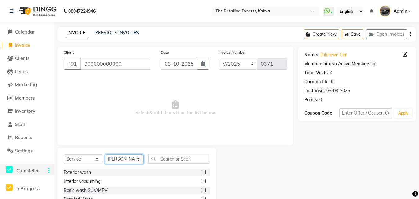
scroll to position [31, 0]
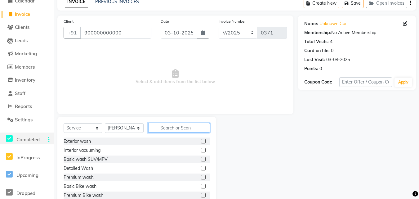
click at [167, 128] on input "text" at bounding box center [179, 128] width 62 height 10
click at [82, 179] on div "Premium wash." at bounding box center [79, 177] width 31 height 7
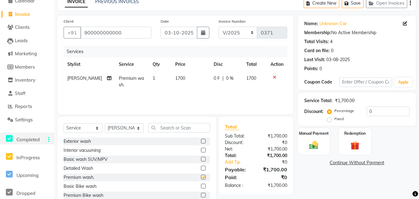
checkbox input "false"
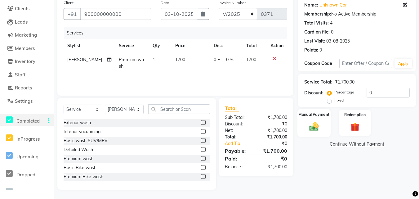
click at [330, 120] on div "Manual Payment" at bounding box center [313, 123] width 33 height 28
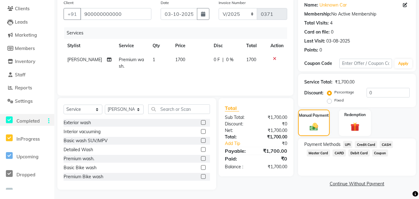
click at [348, 143] on span "UPI" at bounding box center [348, 144] width 10 height 7
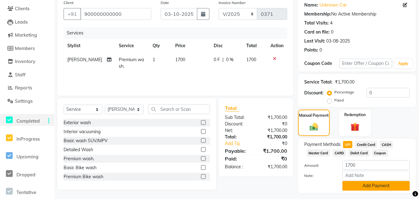
click at [365, 187] on button "Add Payment" at bounding box center [375, 186] width 67 height 10
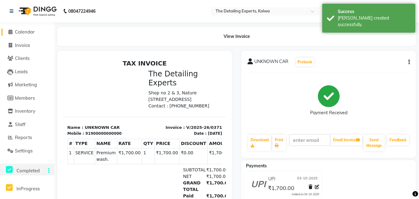
click at [28, 33] on span "Calendar" at bounding box center [25, 32] width 20 height 6
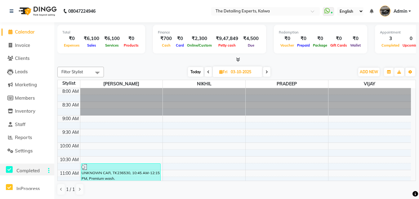
click at [269, 74] on span at bounding box center [266, 72] width 7 height 10
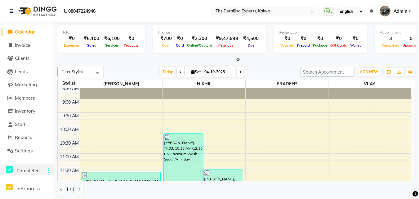
scroll to position [78, 0]
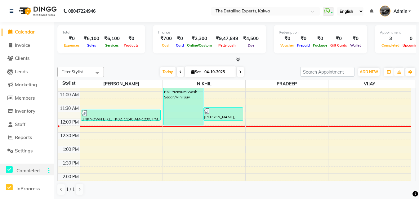
click at [178, 69] on span at bounding box center [180, 72] width 7 height 10
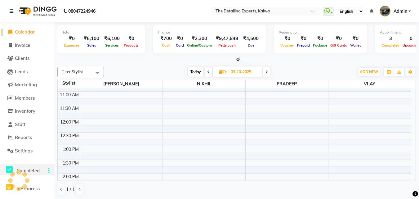
scroll to position [109, 0]
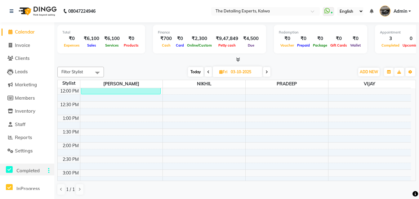
click at [209, 73] on icon at bounding box center [208, 72] width 2 height 4
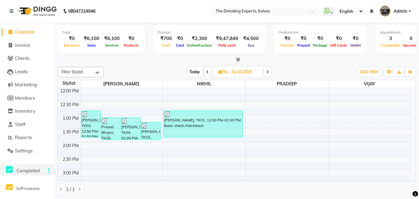
click at [209, 73] on span at bounding box center [207, 72] width 7 height 10
type input "01-10-2025"
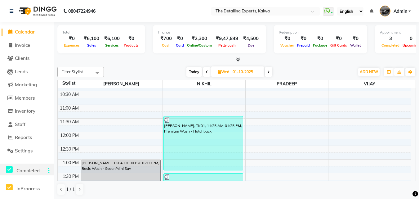
scroll to position [93, 0]
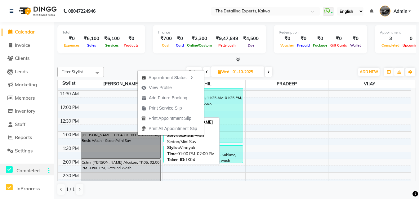
click at [121, 149] on link "[PERSON_NAME], TK04, 01:00 PM-02:00 PM, Basic Wash - Sedan/Mini Suv" at bounding box center [121, 144] width 80 height 27
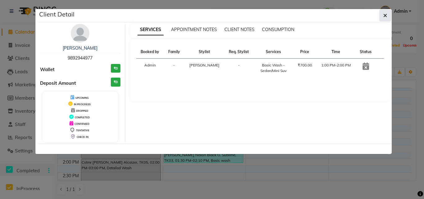
click at [385, 15] on icon "button" at bounding box center [385, 15] width 4 height 5
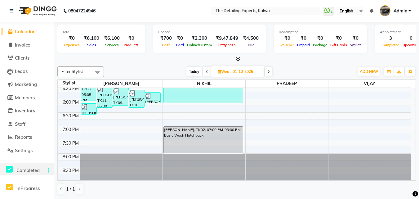
scroll to position [262, 0]
